Goal: Check status: Check status

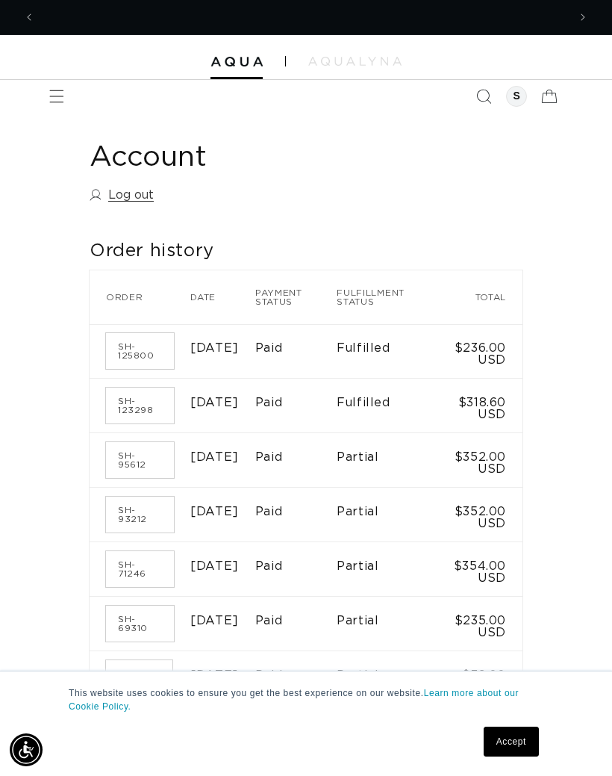
scroll to position [0, 1066]
click at [231, 403] on time "[DATE]" at bounding box center [214, 402] width 49 height 12
click at [135, 415] on link "SH-123298" at bounding box center [140, 405] width 68 height 36
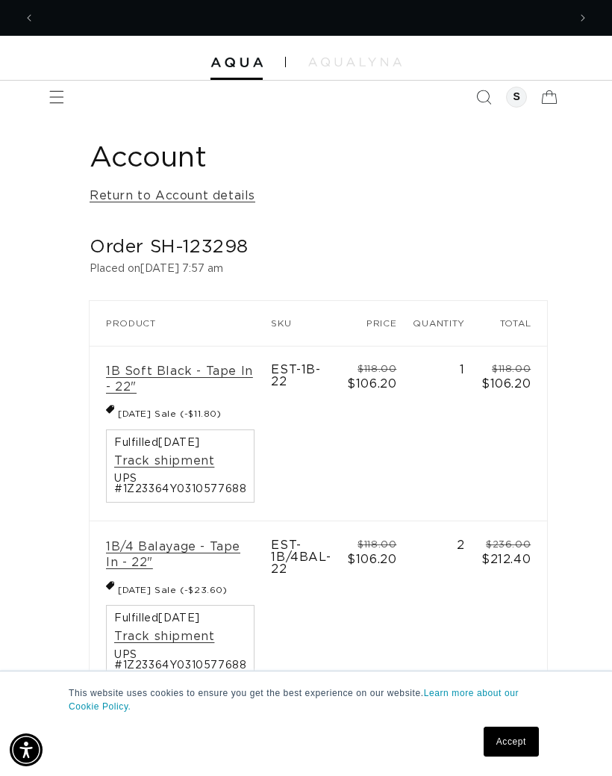
scroll to position [0, 533]
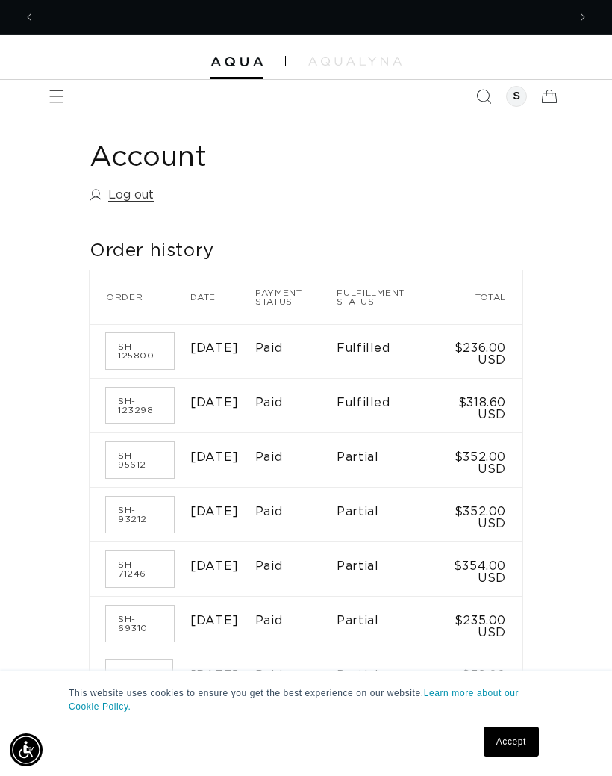
scroll to position [0, 1066]
click at [499, 414] on td "$318.60 USD" at bounding box center [481, 406] width 84 height 55
click at [141, 415] on link "SH-123298" at bounding box center [140, 405] width 68 height 36
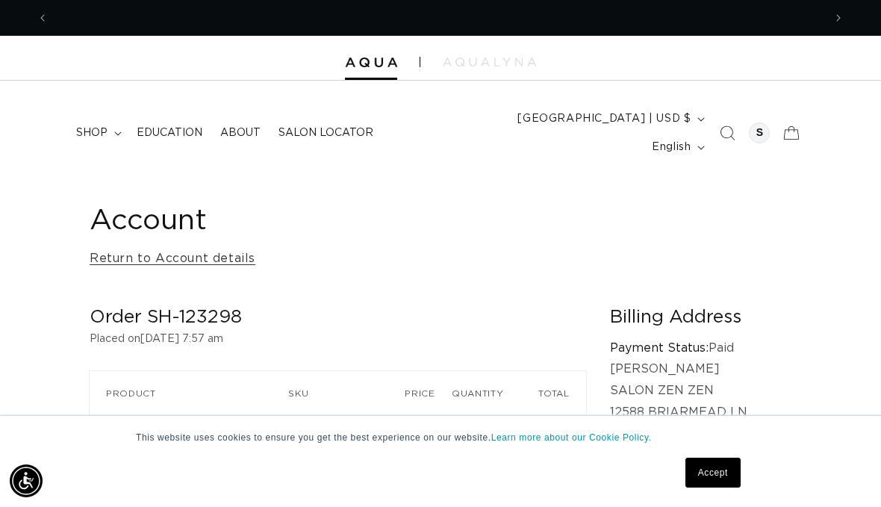
scroll to position [0, 1550]
